Goal: Find contact information: Find contact information

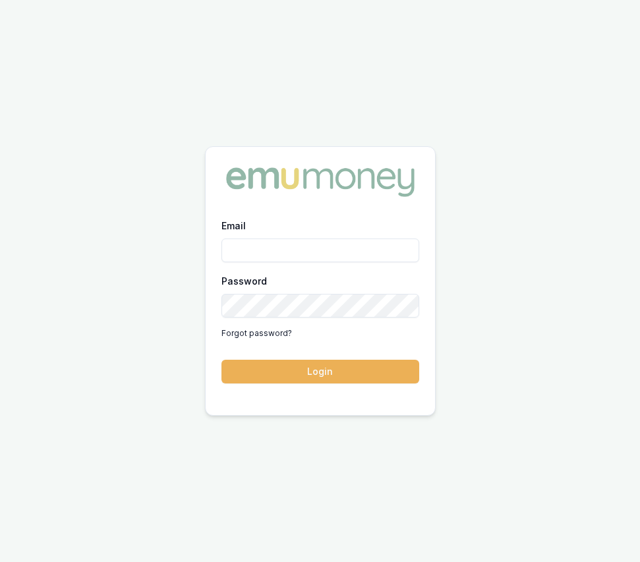
type input "[EMAIL_ADDRESS][DOMAIN_NAME]"
click at [316, 366] on button "Login" at bounding box center [320, 372] width 198 height 24
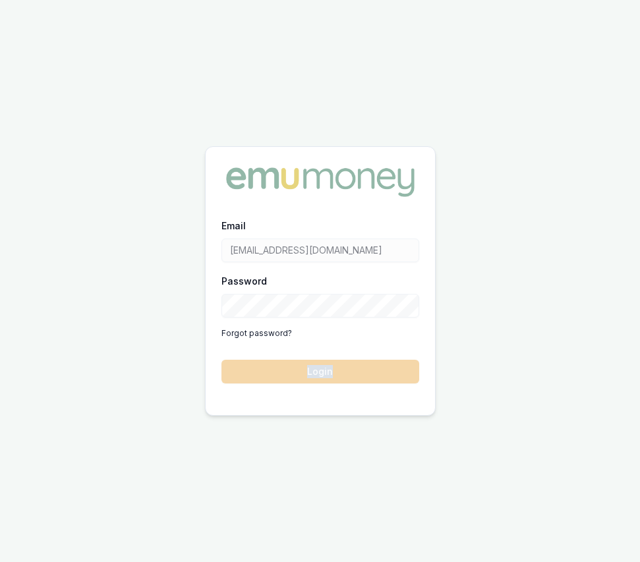
click at [316, 366] on form "Email eujin.ooi@emumoney.com.au Password Forgot password? Login" at bounding box center [320, 300] width 198 height 166
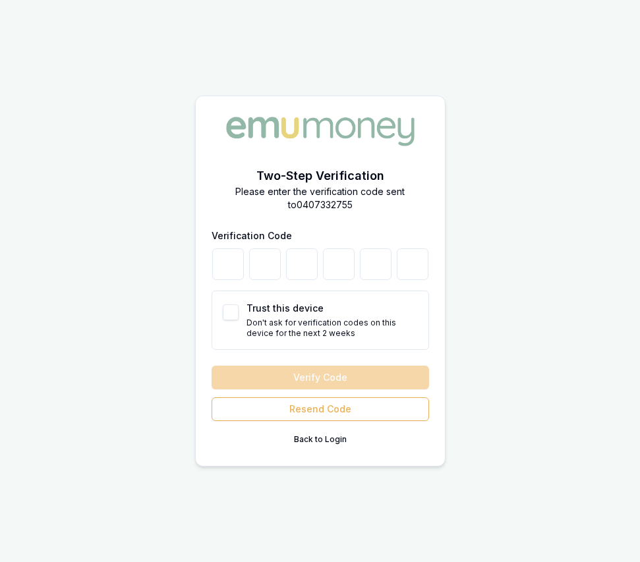
click at [229, 310] on button "Trust this device" at bounding box center [231, 312] width 16 height 16
checkbox input "true"
click at [232, 263] on input "number" at bounding box center [228, 264] width 32 height 32
type input "9"
type input "2"
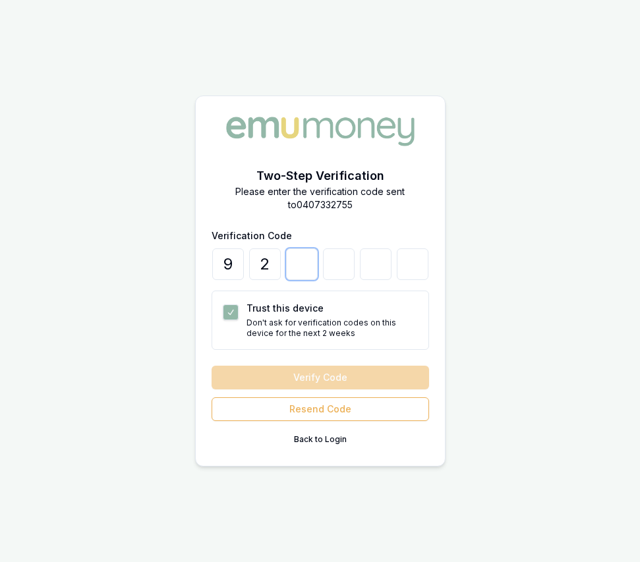
type input "4"
type input "7"
type input "3"
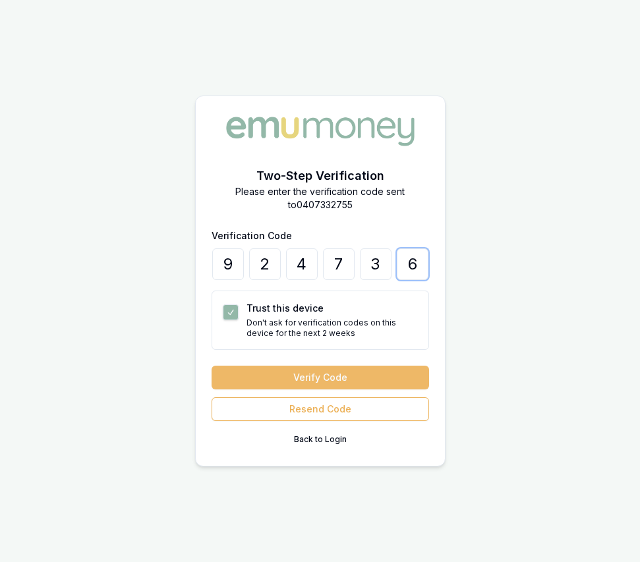
type input "6"
click at [369, 380] on button "Verify Code" at bounding box center [319, 378] width 217 height 24
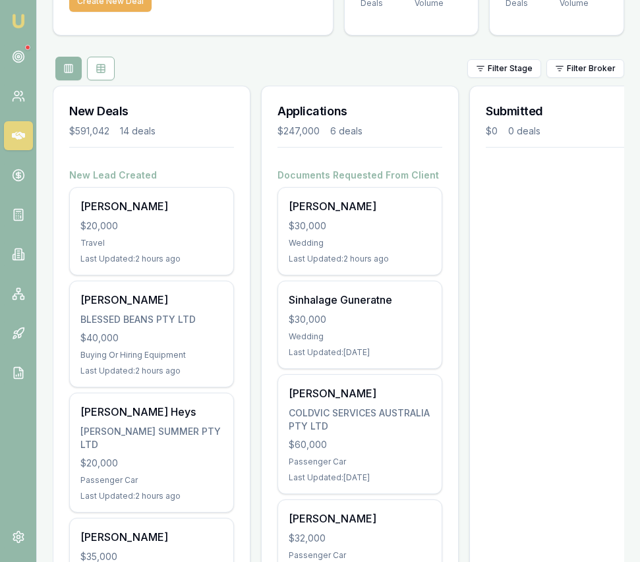
scroll to position [109, 0]
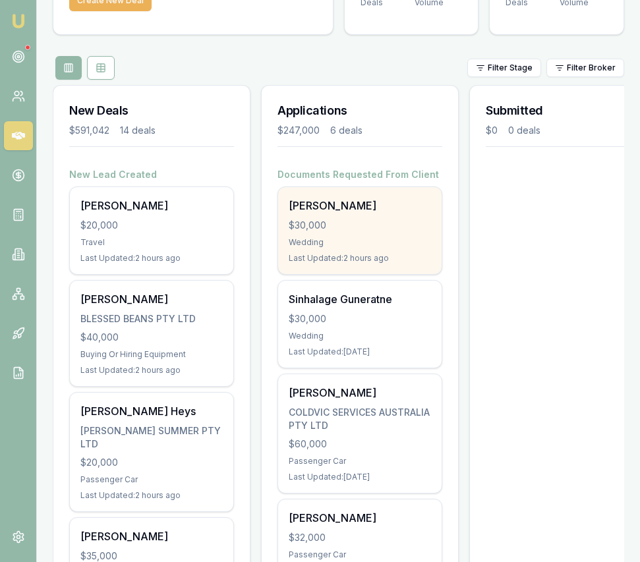
click at [323, 225] on div "$30,000" at bounding box center [359, 225] width 142 height 13
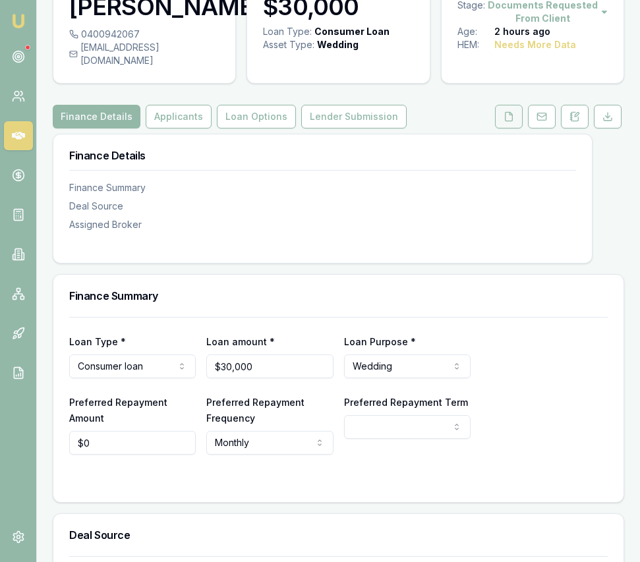
scroll to position [84, 0]
click at [503, 128] on button at bounding box center [509, 116] width 28 height 24
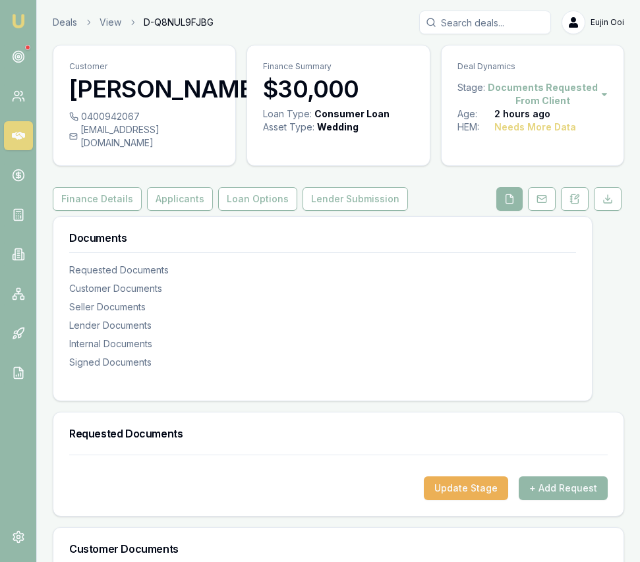
click at [178, 163] on div "0400942067 vick21510@gmail.com" at bounding box center [144, 137] width 182 height 55
drag, startPoint x: 180, startPoint y: 159, endPoint x: 174, endPoint y: 158, distance: 6.7
click at [174, 150] on div "vick21510@gmail.com" at bounding box center [144, 136] width 150 height 26
copy div "vick21510@gmail.com"
